Goal: Task Accomplishment & Management: Complete application form

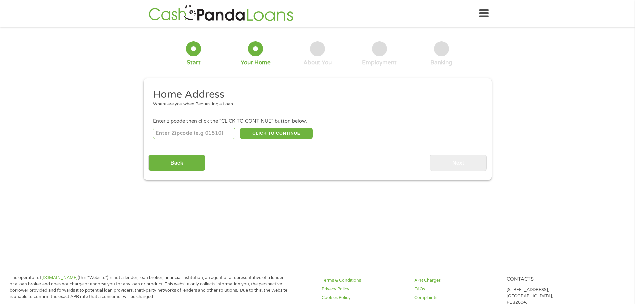
click at [199, 133] on input "number" at bounding box center [194, 133] width 82 height 11
type input "30349"
click at [275, 135] on button "CLICK TO CONTINUE" at bounding box center [276, 133] width 73 height 11
type input "30349"
type input "[GEOGRAPHIC_DATA]"
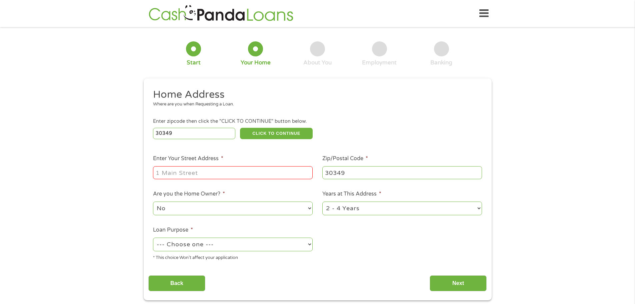
click at [227, 172] on input "Enter Your Street Address *" at bounding box center [233, 172] width 160 height 13
type input "[STREET_ADDRESS]"
click at [389, 211] on select "1 Year or less 1 - 2 Years 2 - 4 Years Over 4 Years" at bounding box center [402, 208] width 160 height 14
select select "60months"
click at [322, 201] on select "1 Year or less 1 - 2 Years 2 - 4 Years Over 4 Years" at bounding box center [402, 208] width 160 height 14
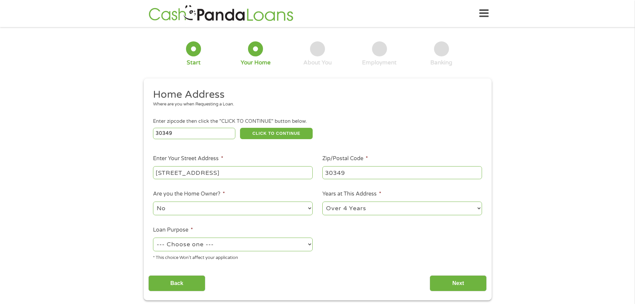
click at [240, 246] on select "--- Choose one --- Pay Bills Debt Consolidation Home Improvement Major Purchase…" at bounding box center [233, 244] width 160 height 14
select select "paybills"
click at [153, 237] on select "--- Choose one --- Pay Bills Debt Consolidation Home Improvement Major Purchase…" at bounding box center [233, 244] width 160 height 14
click at [452, 286] on input "Next" at bounding box center [458, 283] width 57 height 16
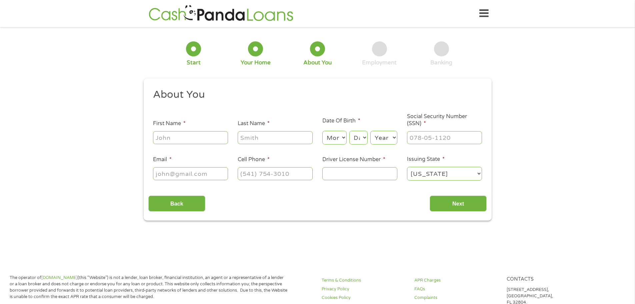
scroll to position [3, 3]
drag, startPoint x: 179, startPoint y: 141, endPoint x: 175, endPoint y: 142, distance: 3.7
click at [178, 141] on input "First Name *" at bounding box center [190, 137] width 75 height 13
type input "Mekhi"
type input "[PERSON_NAME]"
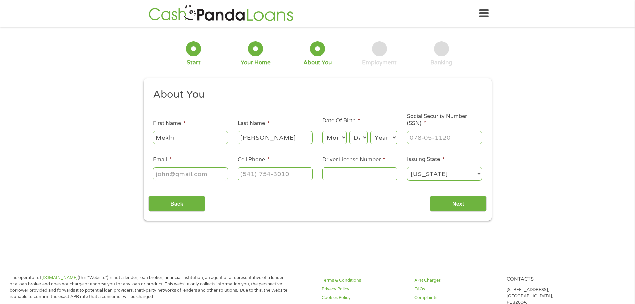
type input "[EMAIL_ADDRESS][DOMAIN_NAME]"
type input "[PHONE_NUMBER]"
click at [334, 134] on select "Month 1 2 3 4 5 6 7 8 9 10 11 12" at bounding box center [334, 138] width 24 height 14
select select "1"
click at [322, 131] on select "Month 1 2 3 4 5 6 7 8 9 10 11 12" at bounding box center [334, 138] width 24 height 14
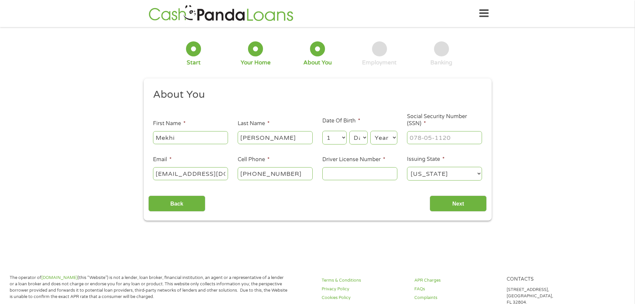
drag, startPoint x: 363, startPoint y: 129, endPoint x: 364, endPoint y: 135, distance: 5.3
click at [363, 130] on div "Day Day 1 2 3 4 5 6 7 8 9 10 11 12 13 14 15 16 17 18 19 20 21 22 23 24 25 26 27…" at bounding box center [358, 138] width 18 height 16
click at [364, 136] on select "Day 1 2 3 4 5 6 7 8 9 10 11 12 13 14 15 16 17 18 19 20 21 22 23 24 25 26 27 28 …" at bounding box center [358, 138] width 18 height 14
select select "19"
click at [349, 131] on select "Day 1 2 3 4 5 6 7 8 9 10 11 12 13 14 15 16 17 18 19 20 21 22 23 24 25 26 27 28 …" at bounding box center [358, 138] width 18 height 14
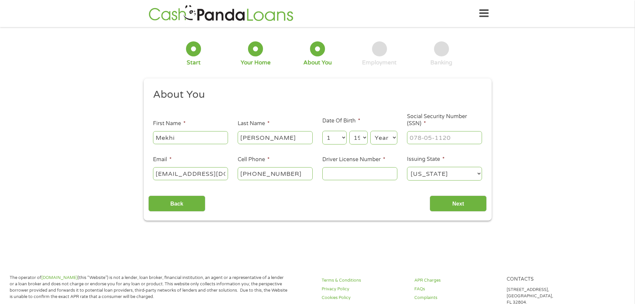
click at [388, 136] on select "Year [DATE] 2006 2005 2004 2003 2002 2001 2000 1999 1998 1997 1996 1995 1994 19…" at bounding box center [383, 138] width 27 height 14
select select "1999"
click at [370, 131] on select "Year [DATE] 2006 2005 2004 2003 2002 2001 2000 1999 1998 1997 1996 1995 1994 19…" at bounding box center [383, 138] width 27 height 14
click at [439, 135] on input "___-__-____" at bounding box center [444, 137] width 75 height 13
type input "183-78-3552"
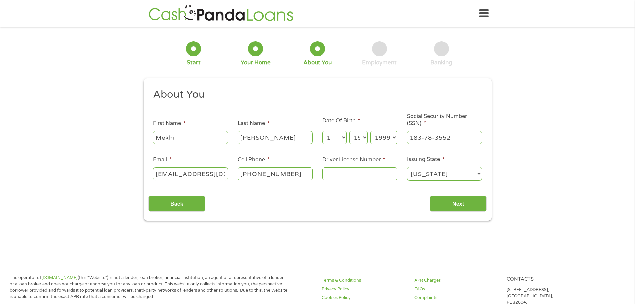
click at [377, 179] on input "Driver License Number *" at bounding box center [359, 173] width 75 height 13
type input "059864645"
click at [445, 213] on div "This field is hidden when viewing the form gclid CjwKCAjw89jGBhB0EiwA2o1On3yduc…" at bounding box center [318, 149] width 348 height 142
click at [452, 204] on input "Next" at bounding box center [458, 203] width 57 height 16
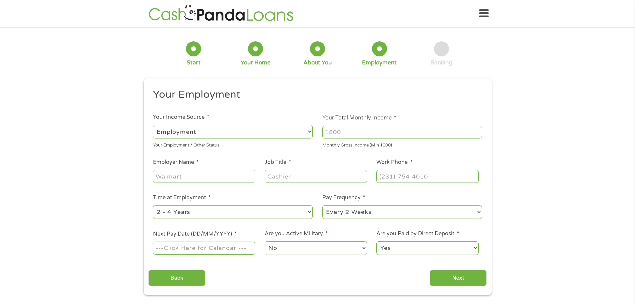
click at [387, 135] on input "Your Total Monthly Income *" at bounding box center [402, 132] width 160 height 13
type input "1600"
click at [216, 175] on input "Employer Name *" at bounding box center [204, 176] width 102 height 13
type input "a"
type input "Amazon"
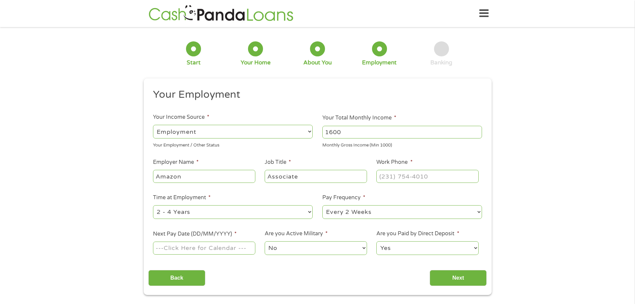
type input "Associate"
click at [440, 180] on input "(___) ___-____" at bounding box center [427, 176] width 102 height 13
type input "[PHONE_NUMBER]"
click at [350, 214] on select "--- Choose one --- Every 2 Weeks Every Week Monthly Semi-Monthly" at bounding box center [402, 212] width 160 height 14
select select "weekly"
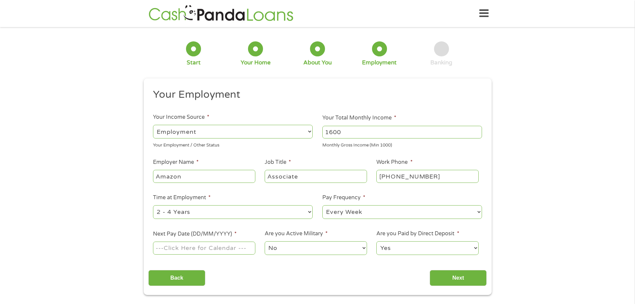
click at [322, 205] on select "--- Choose one --- Every 2 Weeks Every Week Monthly Semi-Monthly" at bounding box center [402, 212] width 160 height 14
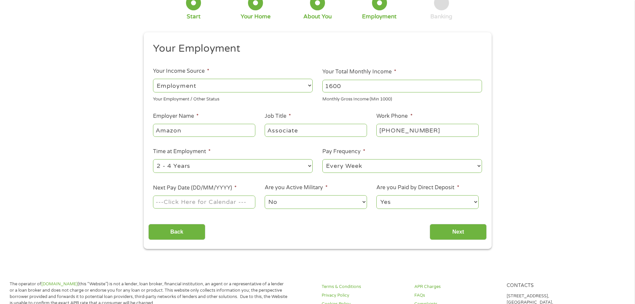
scroll to position [100, 0]
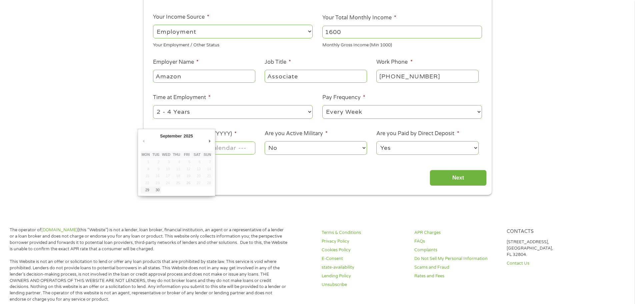
click at [203, 144] on body "Home Get Loan Offer How it works FAQs Blog Cash Loans Quick Loans Online Loans …" at bounding box center [317, 263] width 635 height 727
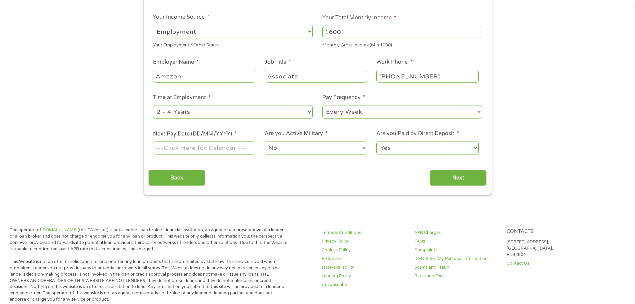
click at [199, 146] on input "Next Pay Date (DD/MM/YYYY) *" at bounding box center [204, 147] width 102 height 13
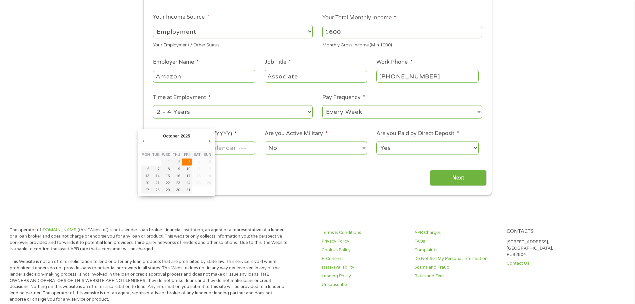
type input "[DATE]"
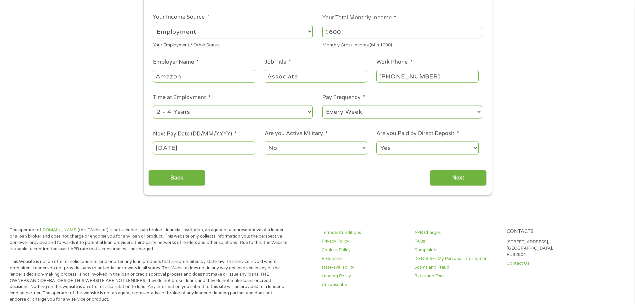
click at [287, 147] on select "No Yes" at bounding box center [316, 148] width 102 height 14
click at [433, 148] on select "Yes No" at bounding box center [427, 148] width 102 height 14
click at [365, 191] on div "This field is hidden when viewing the form gclid CjwKCAjw89jGBhB0EiwA2o1On3yduc…" at bounding box center [318, 86] width 348 height 216
click at [451, 175] on input "Next" at bounding box center [458, 178] width 57 height 16
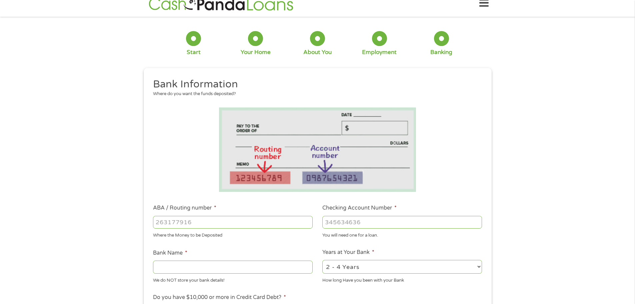
scroll to position [0, 0]
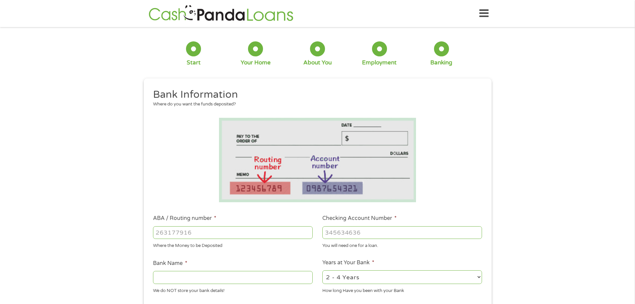
click at [213, 237] on input "ABA / Routing number *" at bounding box center [233, 232] width 160 height 13
type input "256074974"
type input "NAVY FEDERAL CREDIT UNION"
type input "256074974"
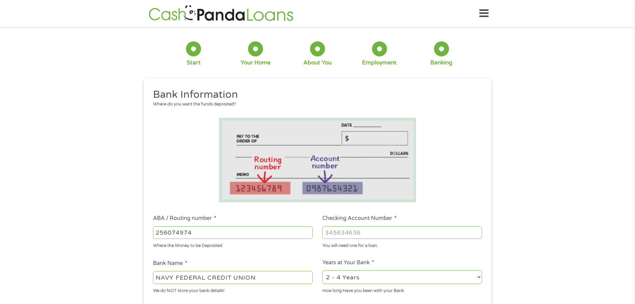
click at [375, 230] on input "Checking Account Number *" at bounding box center [402, 232] width 160 height 13
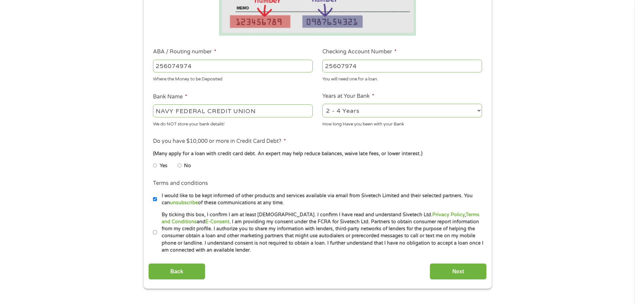
scroll to position [167, 0]
type input "25607974"
click at [371, 106] on select "2 - 4 Years 6 - 12 Months 1 - 2 Years Over 4 Years" at bounding box center [402, 110] width 160 height 14
select select "60months"
click at [322, 103] on select "2 - 4 Years 6 - 12 Months 1 - 2 Years Over 4 Years" at bounding box center [402, 110] width 160 height 14
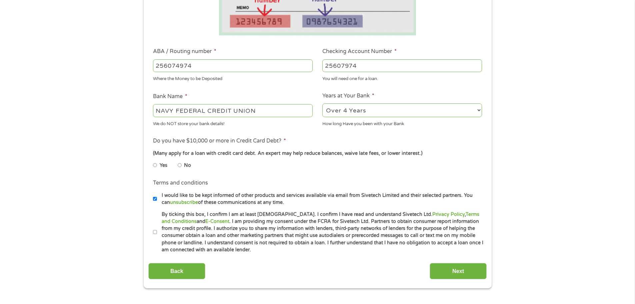
click at [183, 161] on li "No" at bounding box center [190, 165] width 24 height 13
click at [182, 164] on li "No" at bounding box center [190, 165] width 24 height 13
click at [179, 164] on input "No" at bounding box center [180, 165] width 4 height 11
radio input "true"
click at [161, 228] on label "By ticking this box, I confirm I am at least [DEMOGRAPHIC_DATA]. I confirm I ha…" at bounding box center [320, 232] width 327 height 43
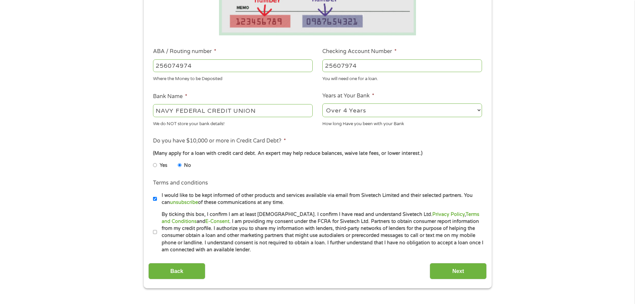
click at [157, 228] on input "By ticking this box, I confirm I am at least [DEMOGRAPHIC_DATA]. I confirm I ha…" at bounding box center [155, 232] width 4 height 11
checkbox input "true"
click at [452, 269] on input "Next" at bounding box center [458, 271] width 57 height 16
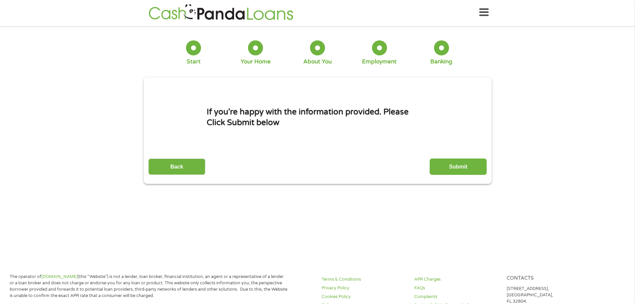
scroll to position [0, 0]
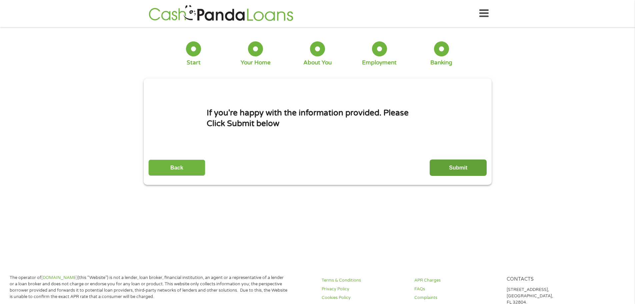
click at [458, 168] on input "Submit" at bounding box center [458, 167] width 57 height 16
